Goal: Find specific page/section

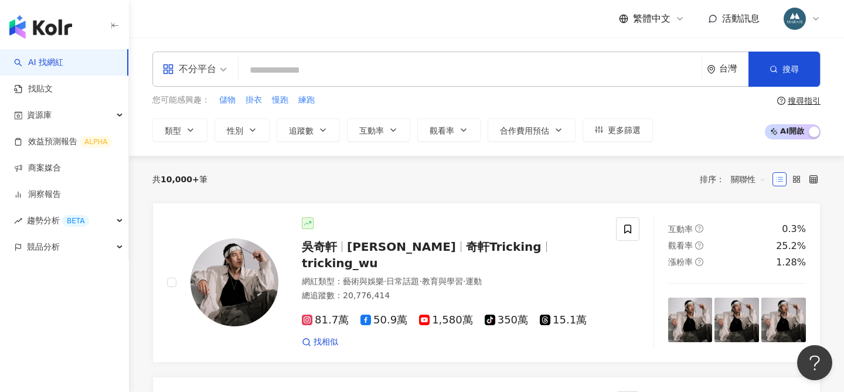
click at [317, 82] on input "search" at bounding box center [470, 70] width 454 height 22
click at [192, 132] on icon "button" at bounding box center [190, 129] width 9 height 9
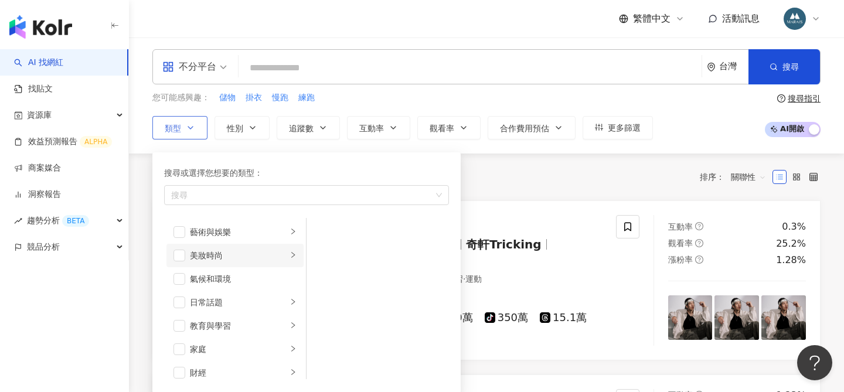
scroll to position [48, 0]
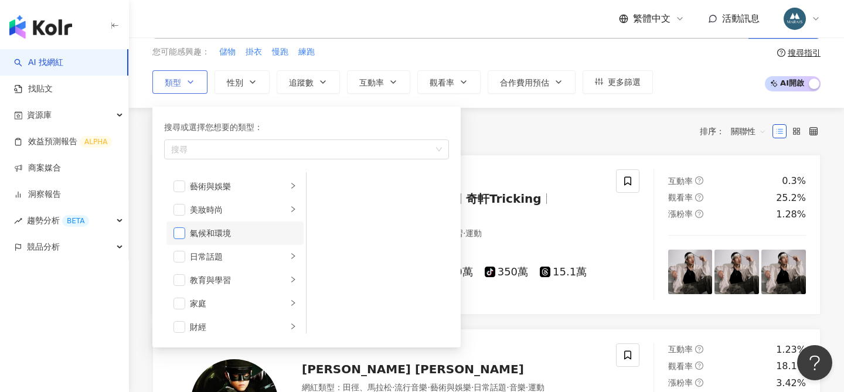
click at [179, 235] on span "button" at bounding box center [180, 234] width 12 height 12
click at [179, 253] on span "button" at bounding box center [180, 257] width 12 height 12
click at [180, 232] on span "button" at bounding box center [180, 234] width 12 height 12
click at [243, 86] on span "性別" at bounding box center [235, 82] width 16 height 9
